Goal: Navigation & Orientation: Find specific page/section

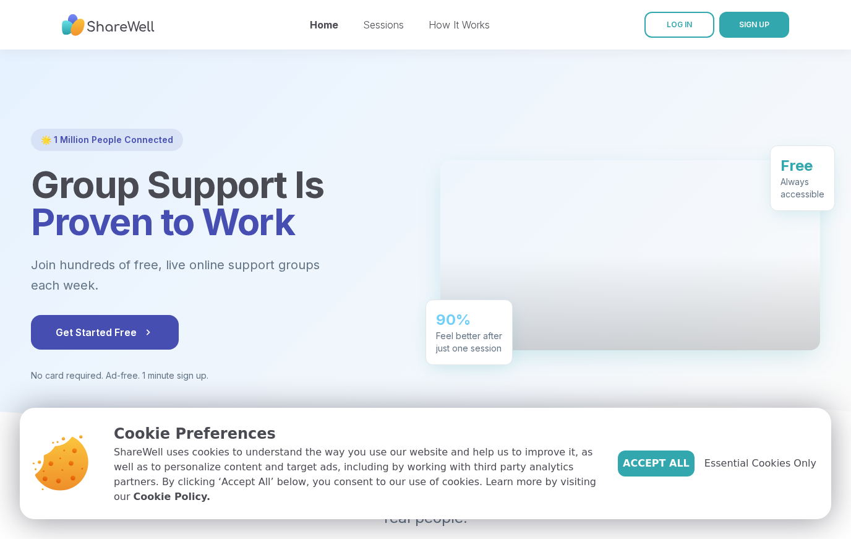
click at [699, 33] on link "LOG IN" at bounding box center [679, 25] width 70 height 26
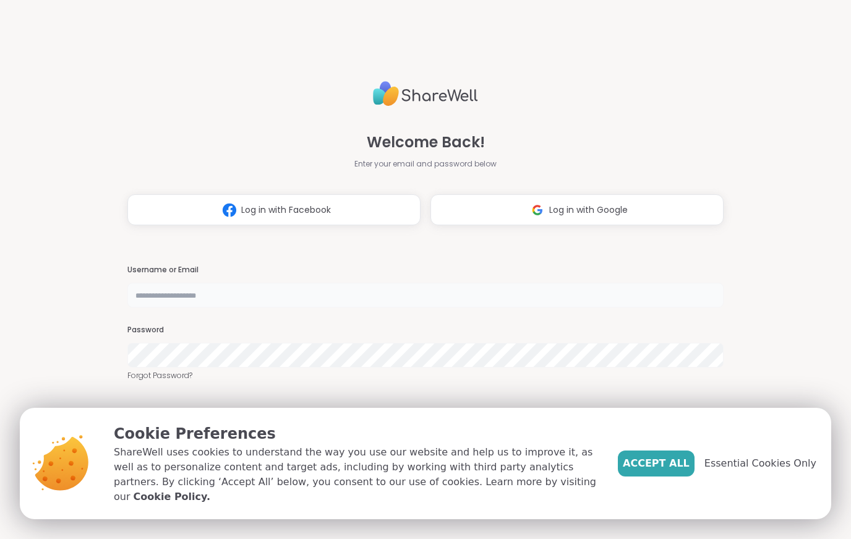
click at [340, 298] on input "text" at bounding box center [424, 295] width 595 height 25
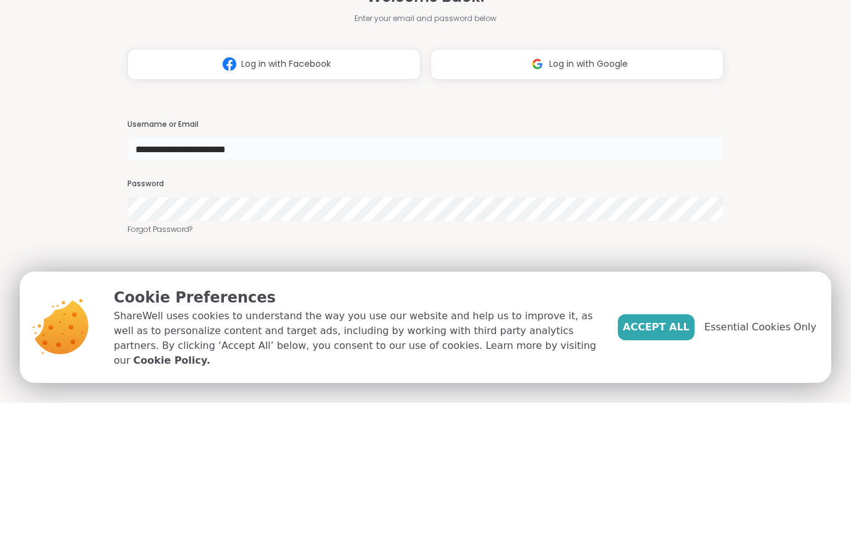
type input "**********"
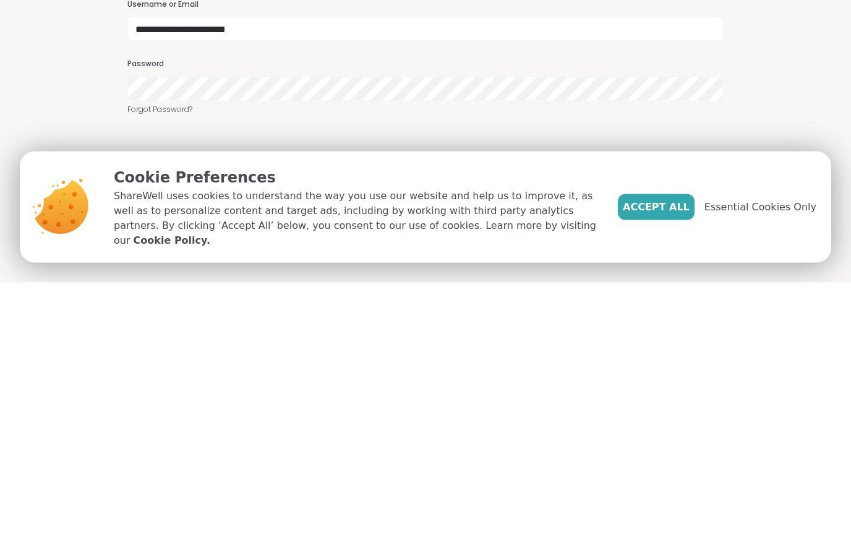
click at [764, 475] on span "Essential Cookies Only" at bounding box center [760, 482] width 112 height 15
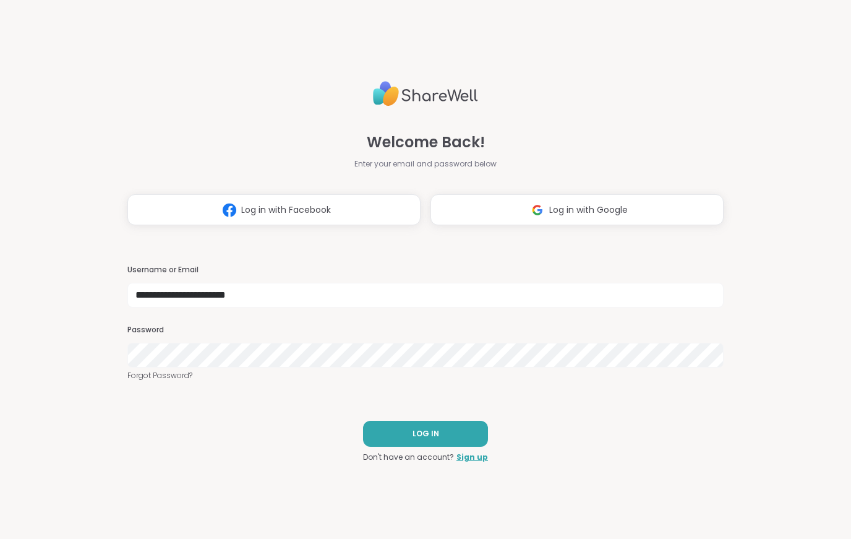
click at [447, 424] on button "LOG IN" at bounding box center [425, 433] width 125 height 26
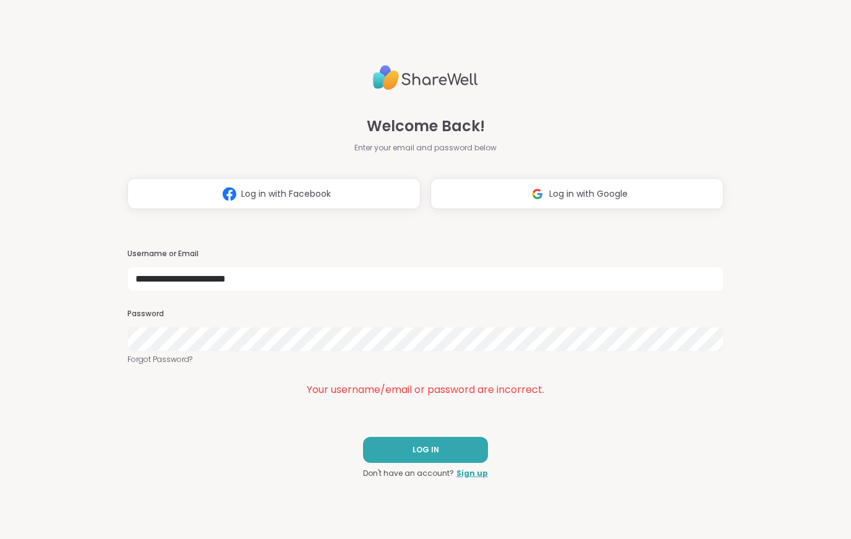
click at [452, 453] on button "LOG IN" at bounding box center [425, 450] width 125 height 26
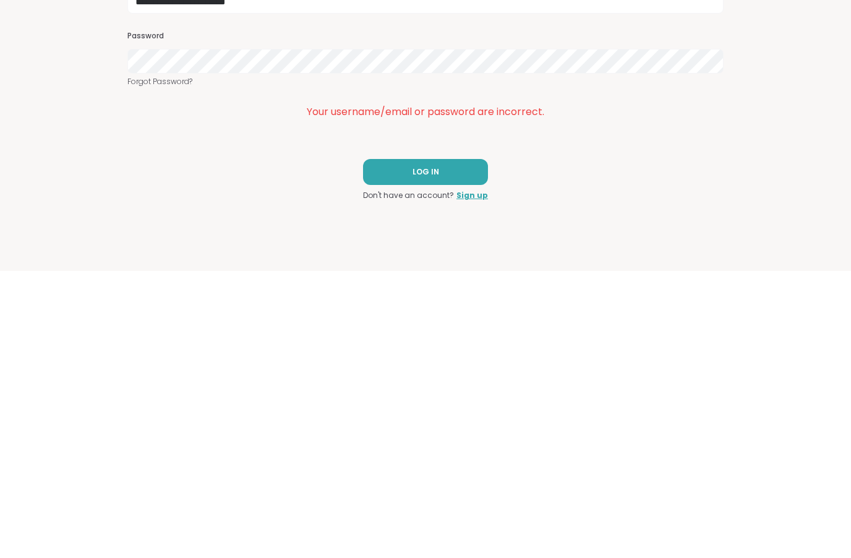
click at [438, 446] on button "LOG IN" at bounding box center [425, 459] width 125 height 26
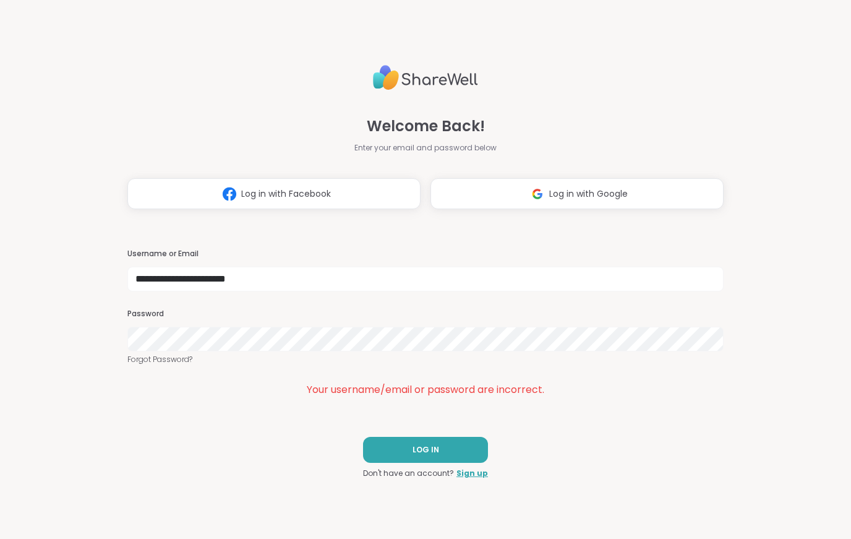
click at [444, 445] on button "LOG IN" at bounding box center [425, 450] width 125 height 26
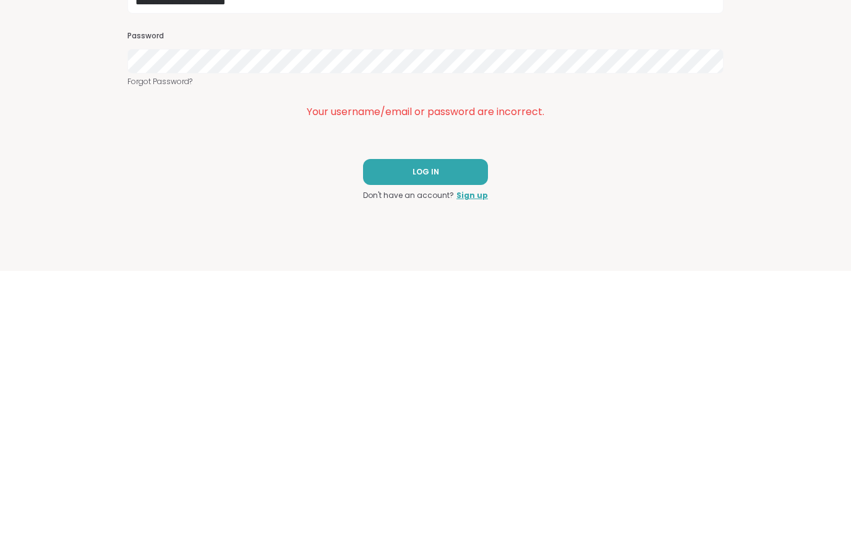
click at [428, 446] on button "LOG IN" at bounding box center [425, 459] width 125 height 26
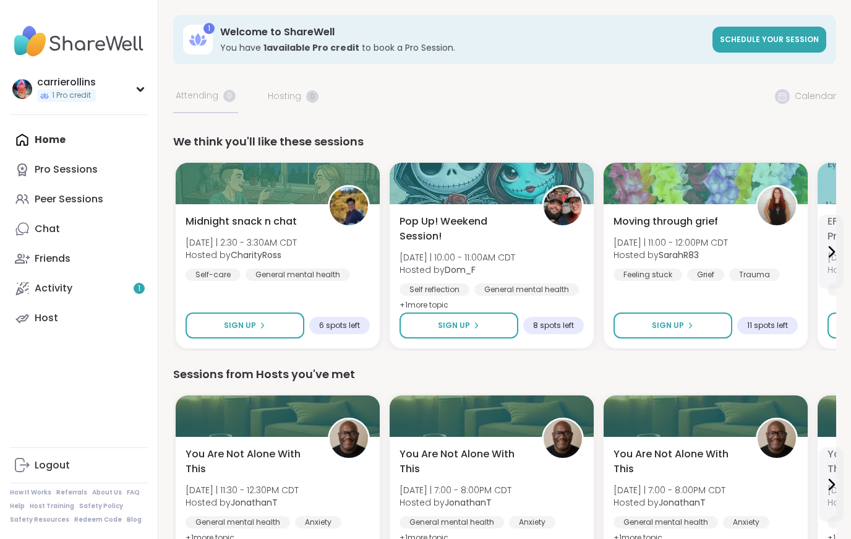
click at [64, 200] on div "Peer Sessions" at bounding box center [69, 199] width 69 height 14
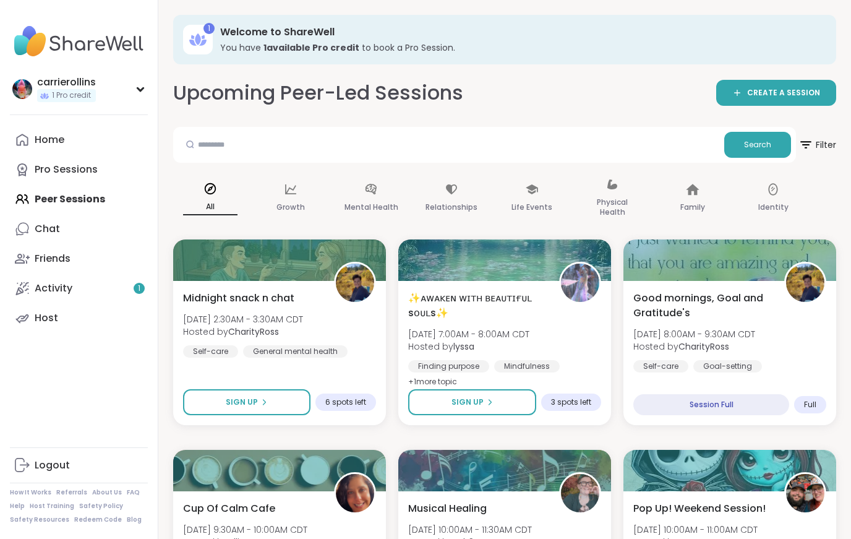
click at [41, 257] on div "Friends" at bounding box center [53, 259] width 36 height 14
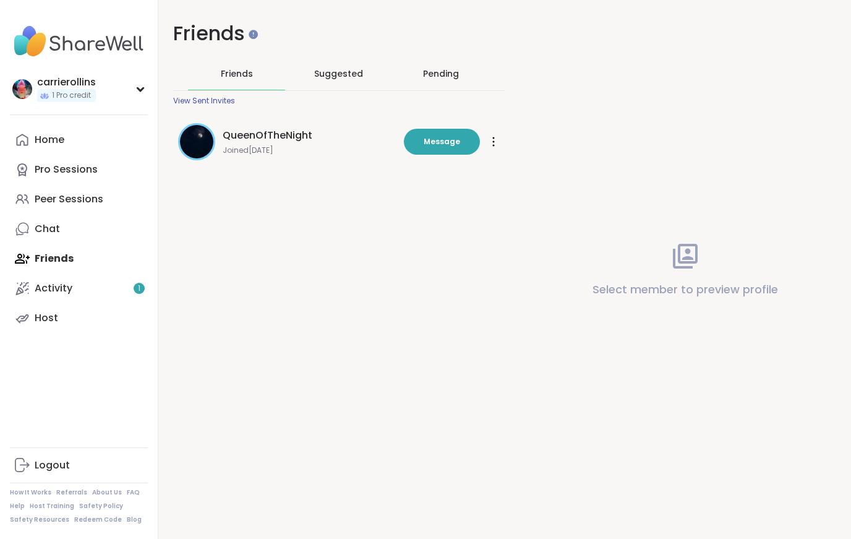
click at [37, 220] on link "Chat" at bounding box center [79, 229] width 138 height 30
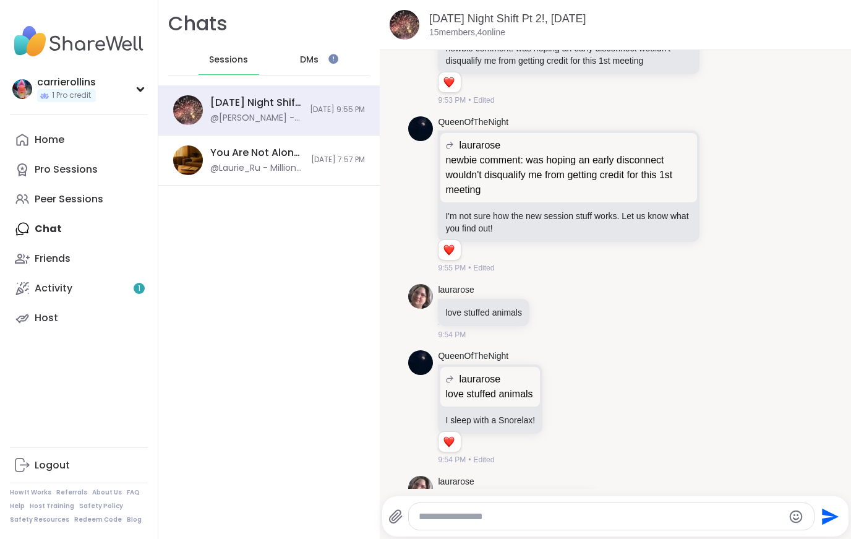
scroll to position [10909, 0]
